Goal: Task Accomplishment & Management: Manage account settings

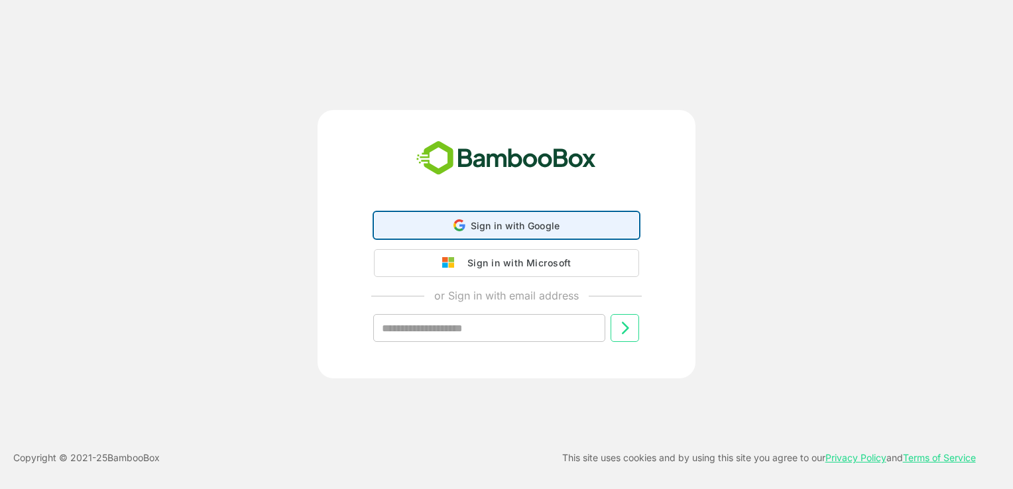
click at [481, 229] on span "Sign in with Google" at bounding box center [516, 225] width 90 height 11
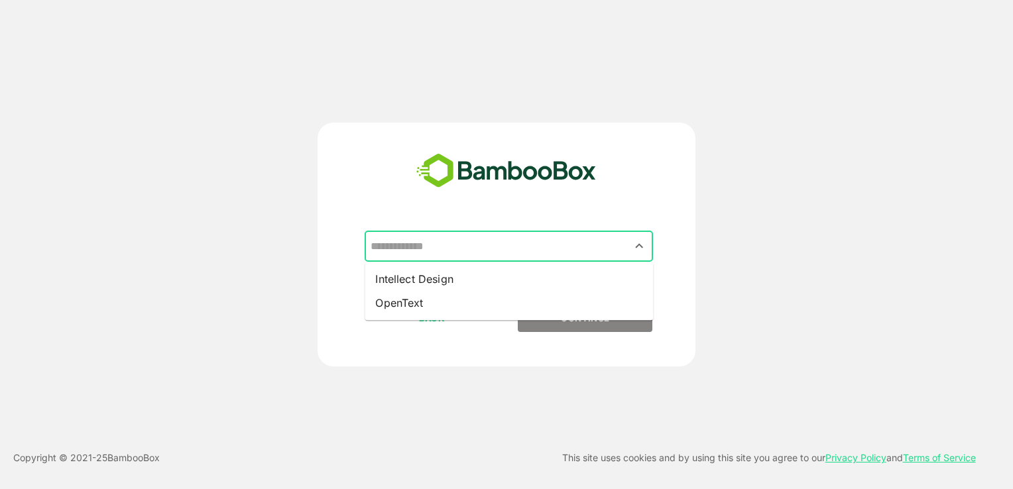
click at [452, 253] on input "text" at bounding box center [508, 246] width 283 height 25
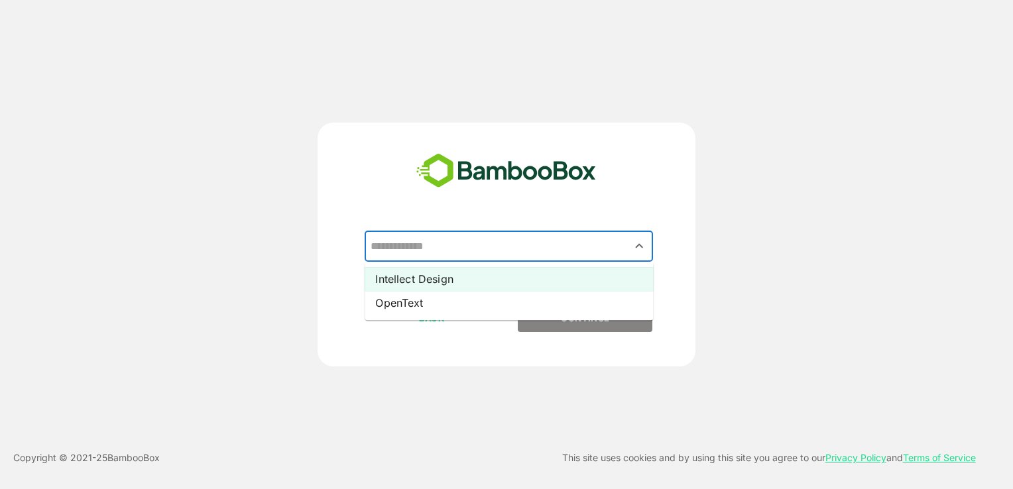
click at [440, 281] on li "Intellect Design" at bounding box center [509, 279] width 289 height 24
type input "**********"
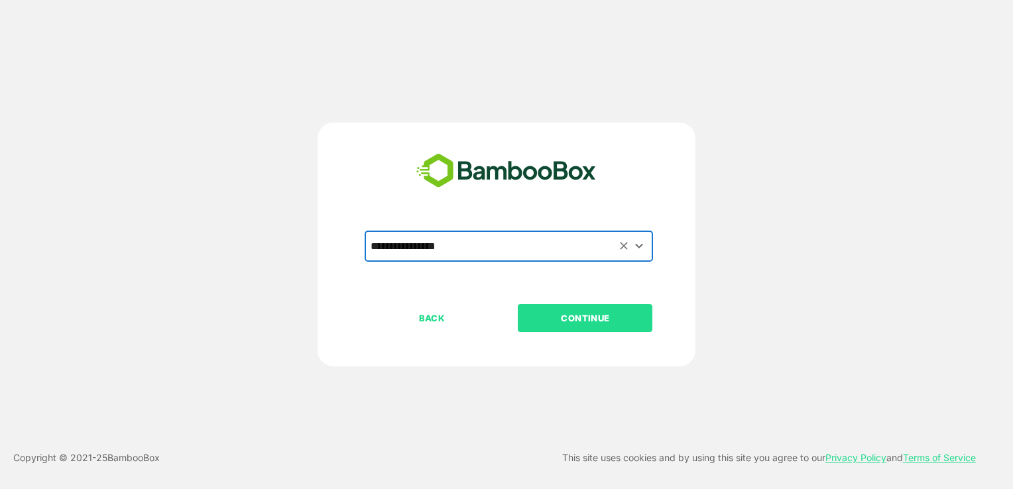
click at [601, 317] on p "CONTINUE" at bounding box center [585, 318] width 133 height 15
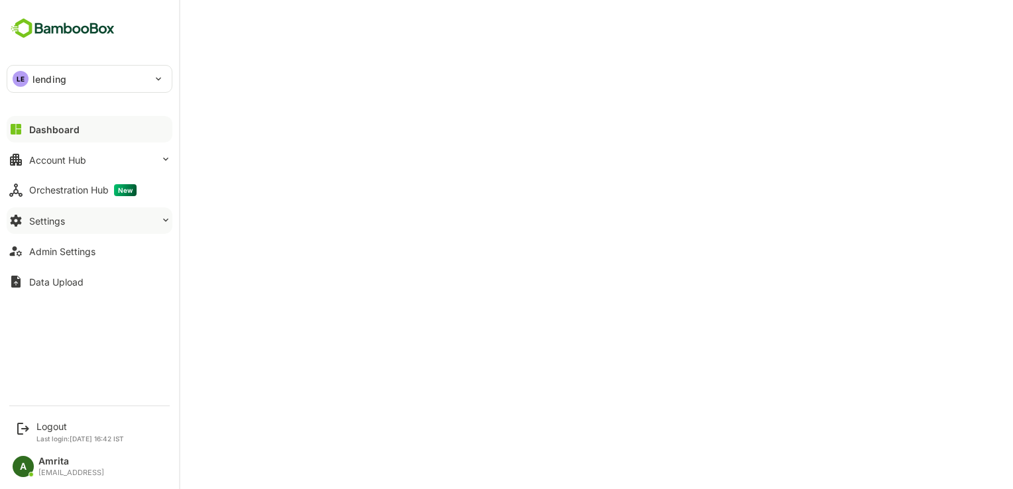
click at [35, 223] on div "Settings" at bounding box center [47, 221] width 36 height 11
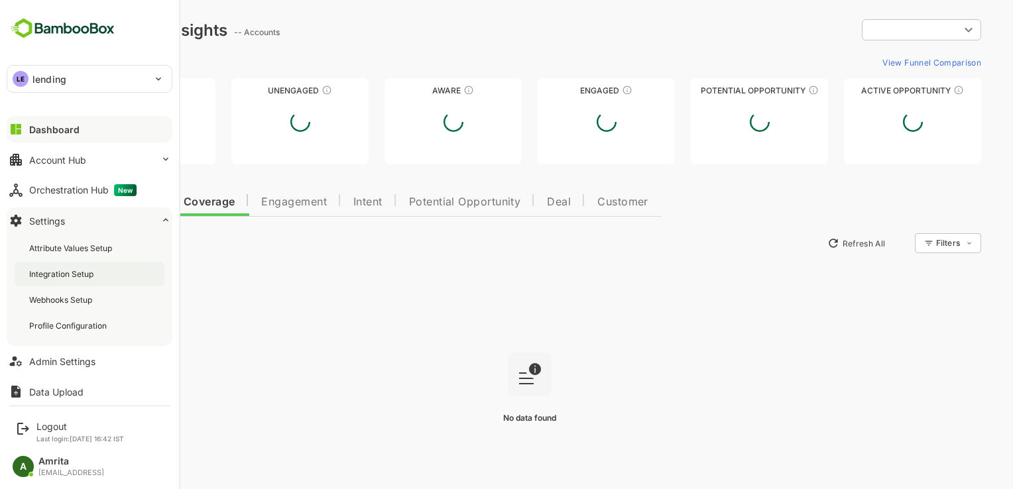
type input "**********"
click at [52, 269] on div "Integration Setup" at bounding box center [62, 274] width 67 height 11
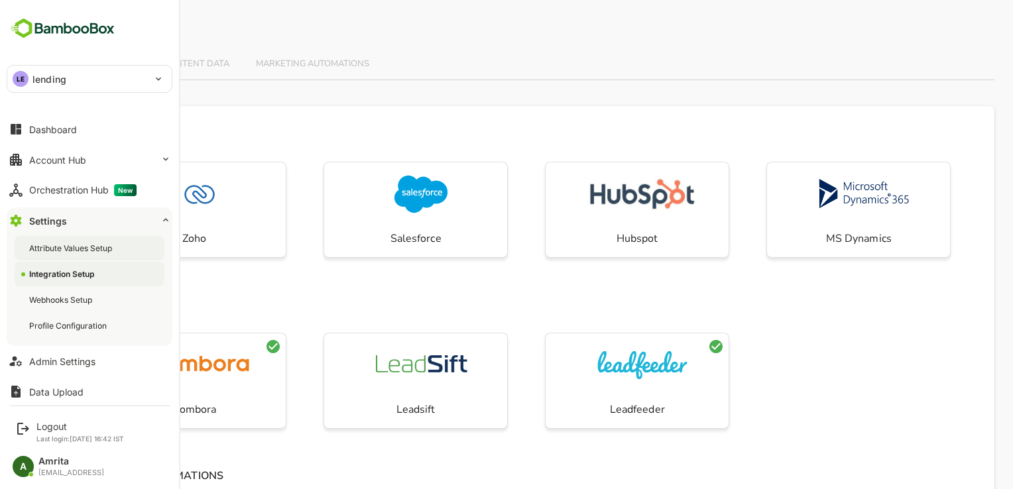
click at [25, 256] on div "Attribute Values Setup" at bounding box center [90, 248] width 150 height 25
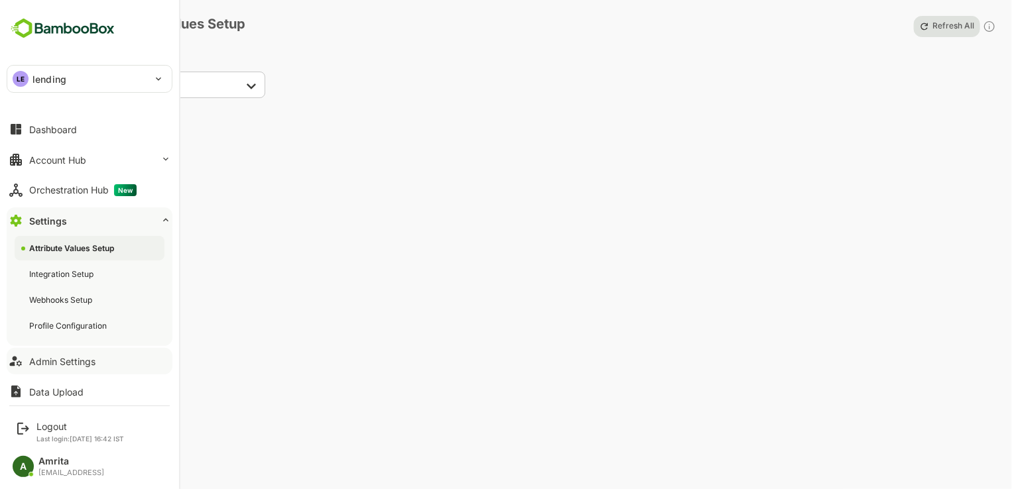
click at [31, 363] on div "Admin Settings" at bounding box center [62, 361] width 66 height 11
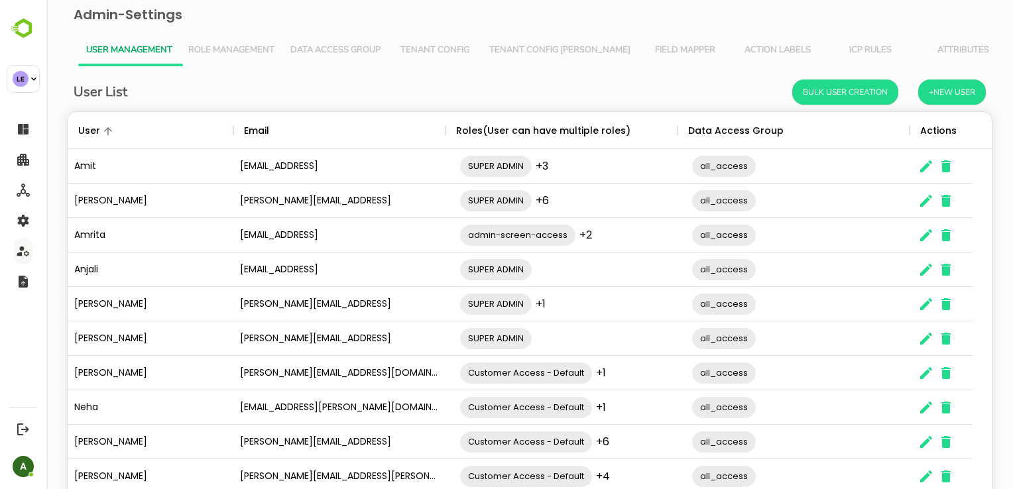
scroll to position [379, 905]
click at [424, 45] on span "Tenant Config" at bounding box center [435, 50] width 77 height 11
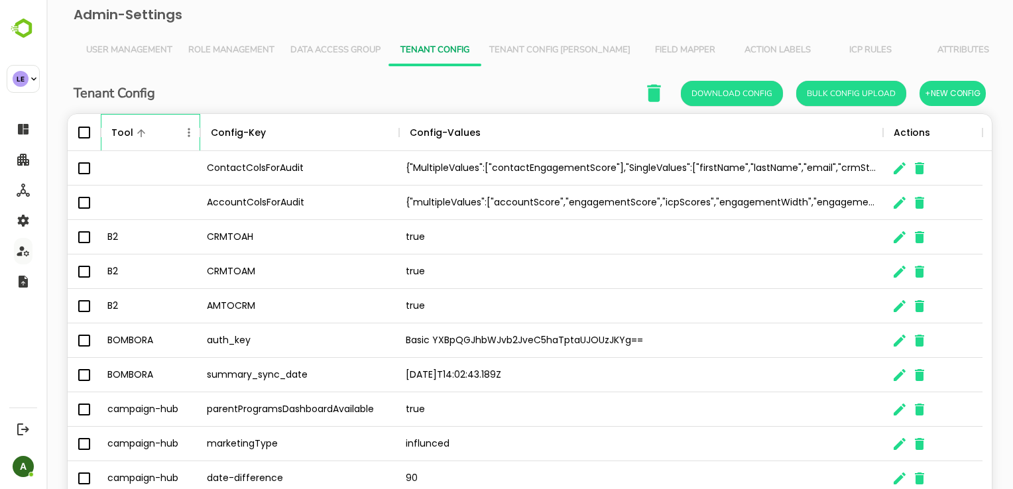
click at [192, 129] on icon "The User Data" at bounding box center [200, 133] width 16 height 16
click at [188, 135] on icon "Menu" at bounding box center [189, 132] width 2 height 9
click at [147, 226] on li "Filter" at bounding box center [152, 230] width 92 height 24
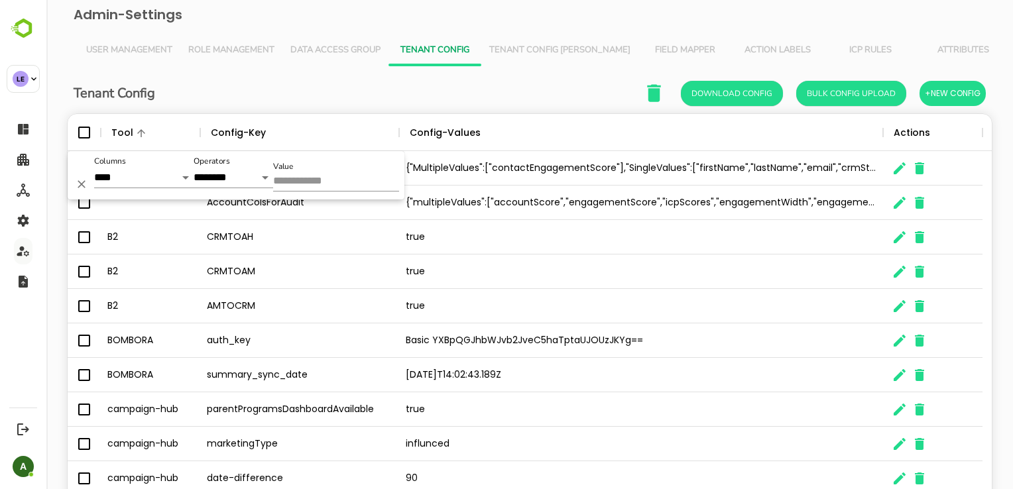
click at [312, 182] on input "Value" at bounding box center [336, 181] width 126 height 19
type input "***"
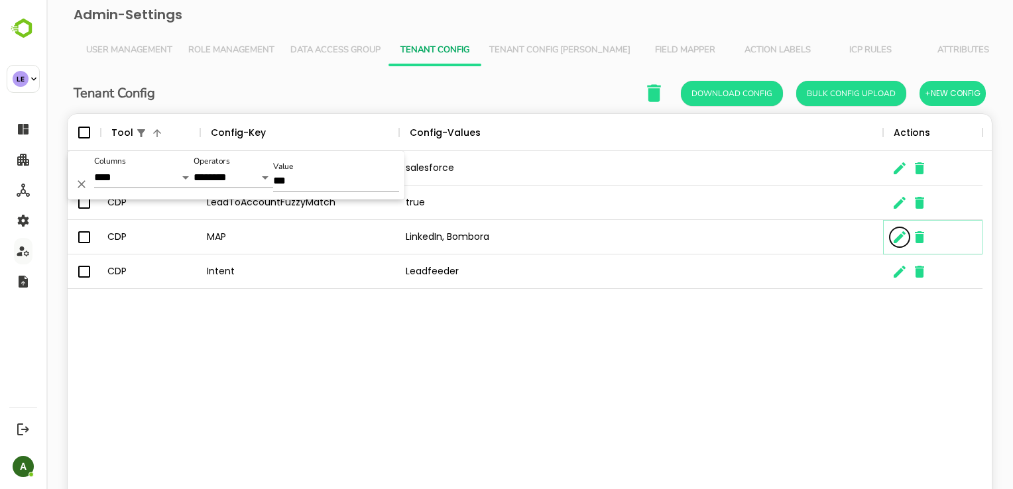
click at [899, 242] on icon "The User Data" at bounding box center [900, 237] width 16 height 16
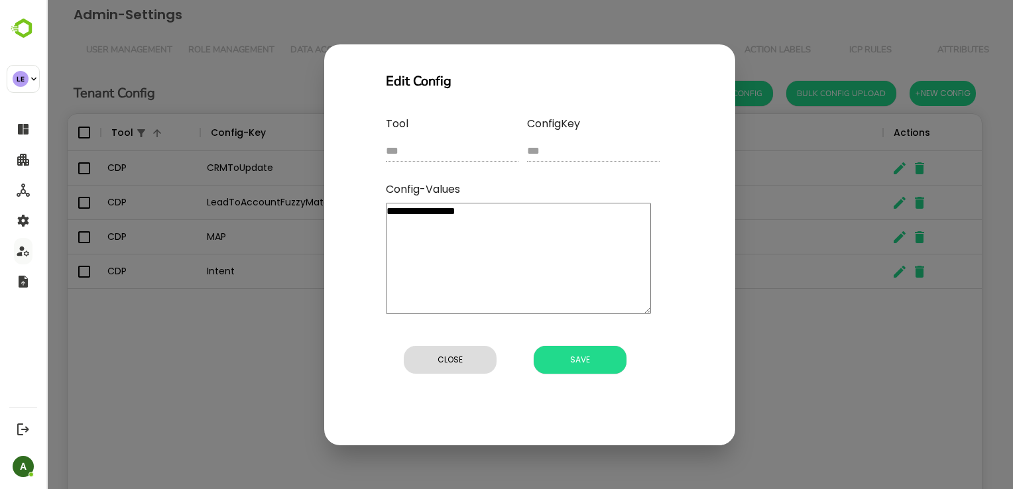
click at [447, 214] on textarea "**********" at bounding box center [518, 258] width 265 height 111
click at [446, 357] on span "Close" at bounding box center [451, 360] width 80 height 17
type textarea "*"
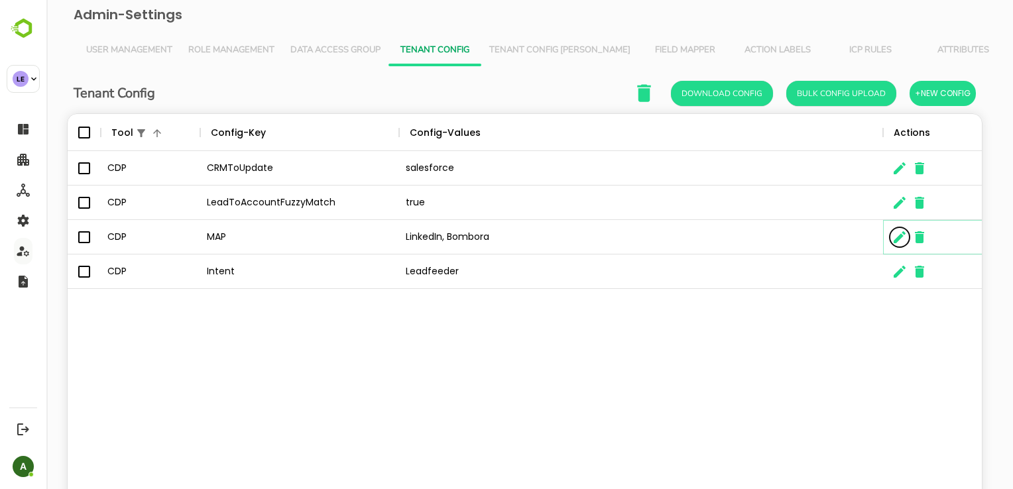
scroll to position [11, 11]
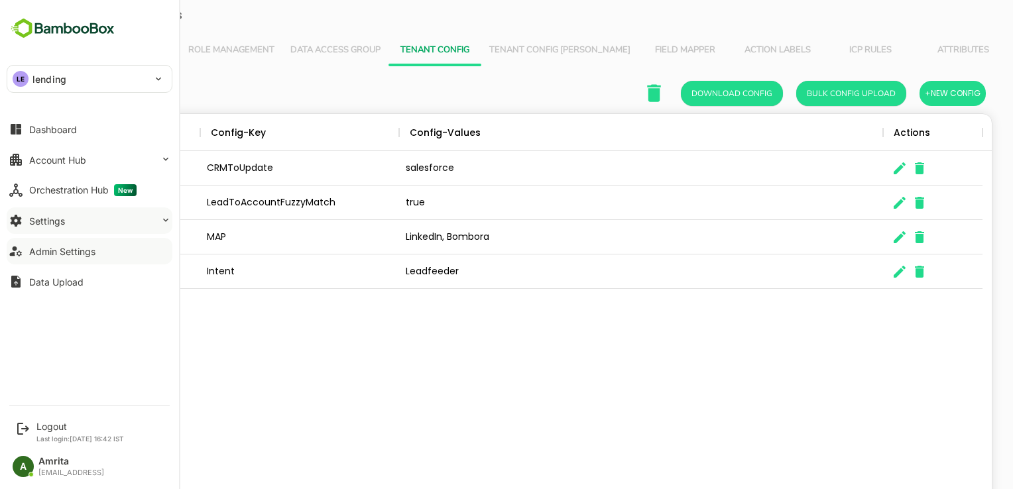
click at [74, 227] on button "Settings" at bounding box center [90, 221] width 166 height 27
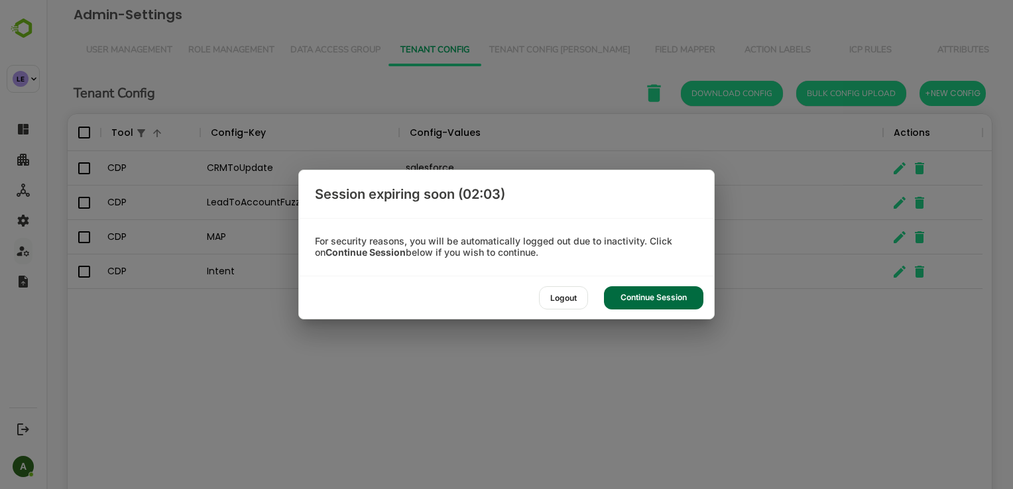
click at [639, 301] on div "Continue Session" at bounding box center [653, 298] width 99 height 23
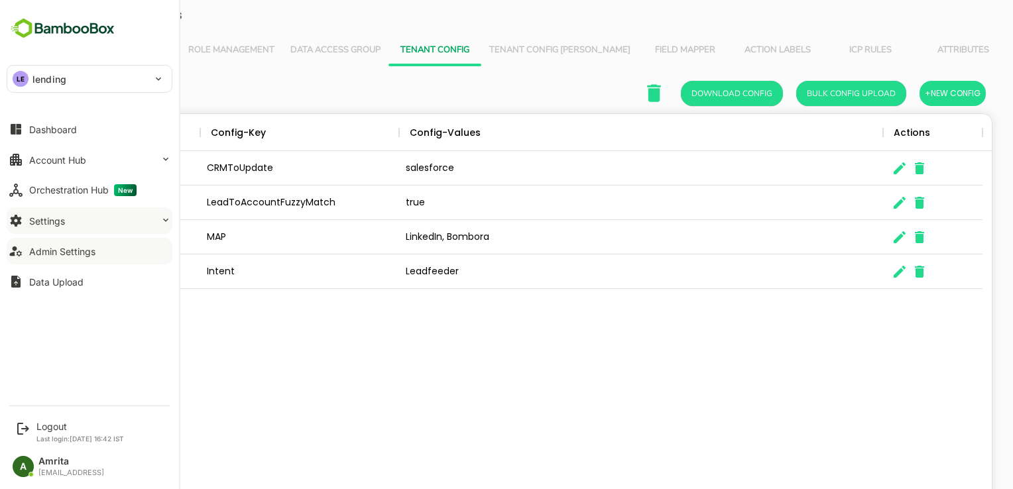
click at [86, 227] on button "Settings" at bounding box center [90, 221] width 166 height 27
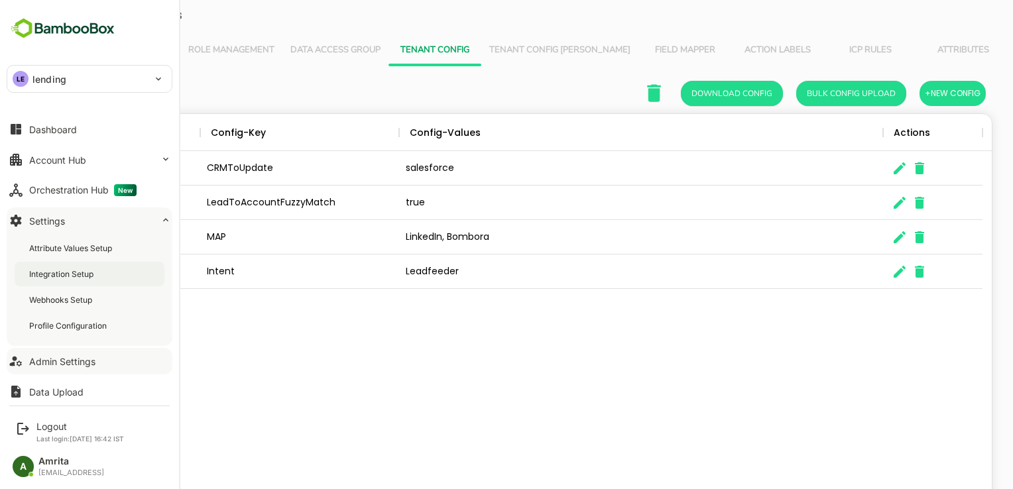
click at [88, 269] on div "Integration Setup" at bounding box center [62, 274] width 67 height 11
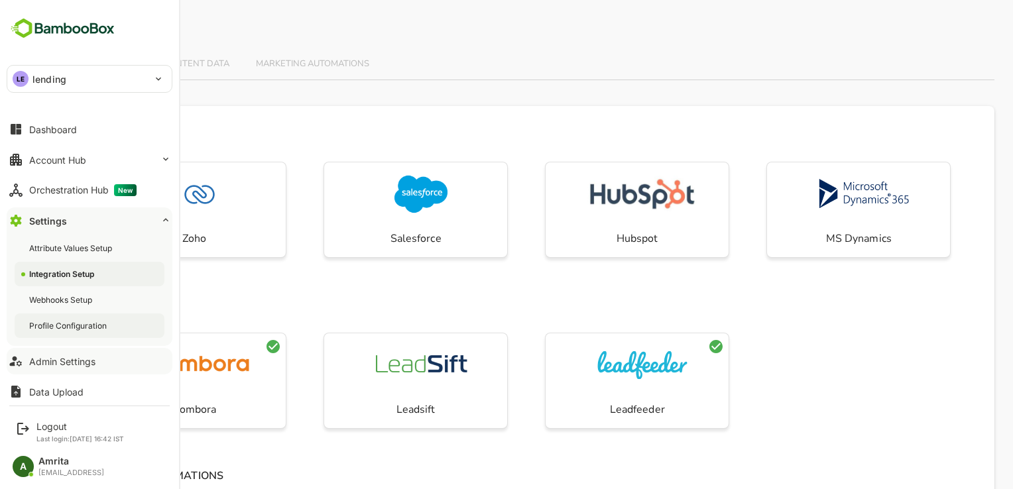
click at [68, 319] on div "Profile Configuration" at bounding box center [90, 326] width 150 height 25
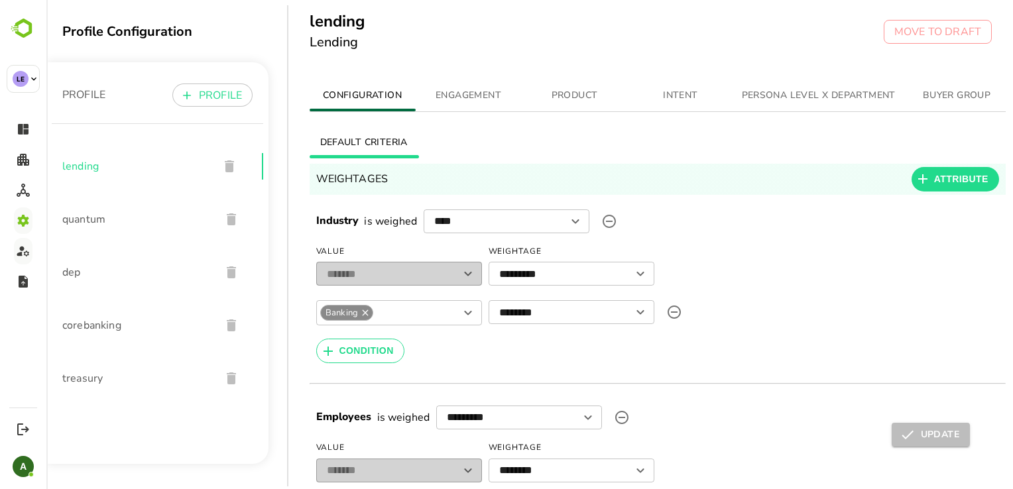
click at [582, 99] on span "PRODUCT" at bounding box center [575, 96] width 90 height 17
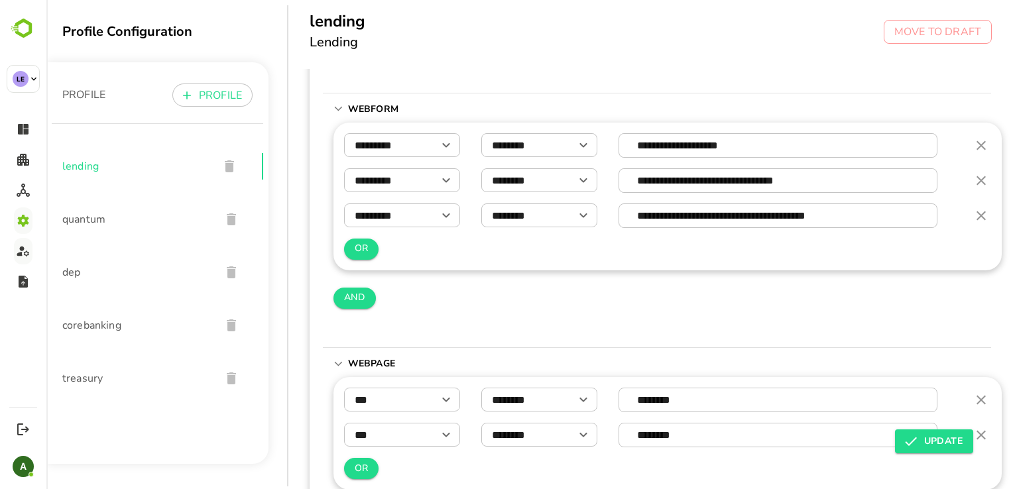
scroll to position [222, 0]
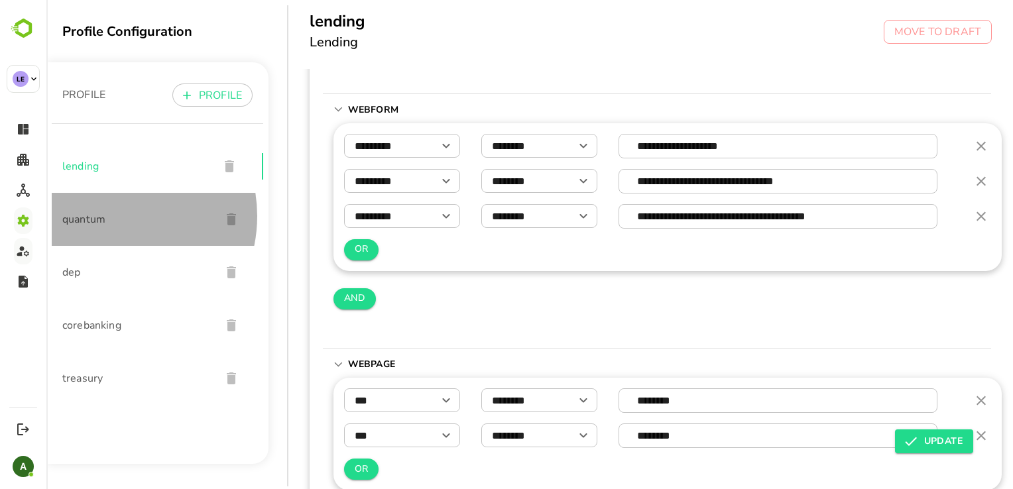
click at [110, 216] on span "quantum" at bounding box center [136, 220] width 148 height 16
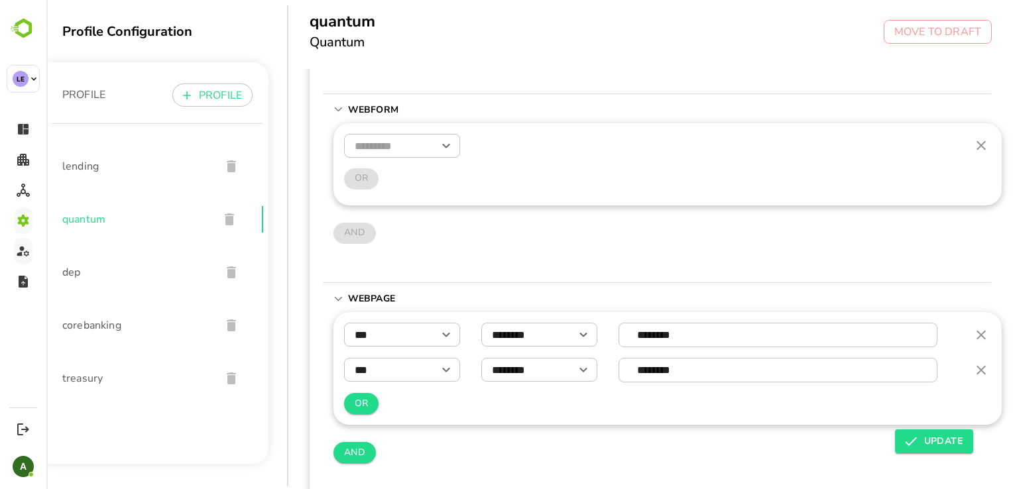
scroll to position [429, 0]
